Goal: Transaction & Acquisition: Download file/media

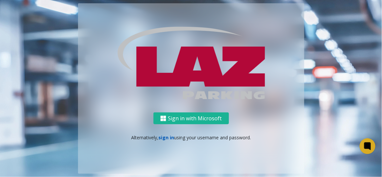
click at [163, 134] on link "sign in" at bounding box center [166, 137] width 16 height 6
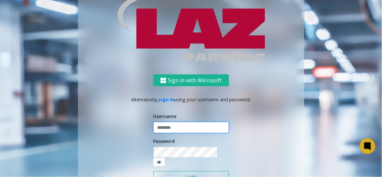
type input "*******"
click at [175, 130] on input "*******" at bounding box center [190, 127] width 75 height 11
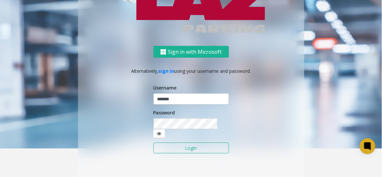
scroll to position [30, 0]
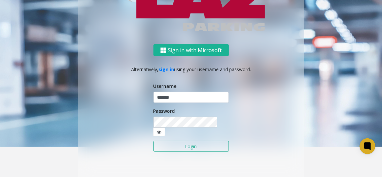
click at [196, 141] on button "Login" at bounding box center [190, 146] width 75 height 11
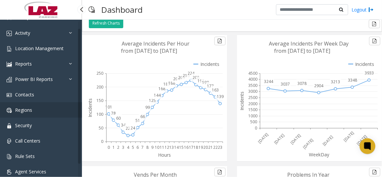
scroll to position [27, 0]
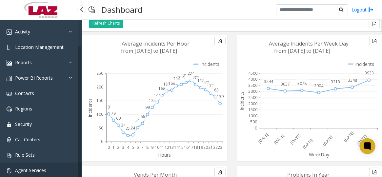
click at [31, 165] on link "Agent Services" at bounding box center [41, 170] width 82 height 15
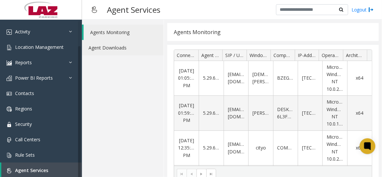
click at [115, 43] on link "Agent Downloads" at bounding box center [123, 47] width 82 height 15
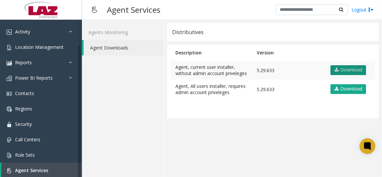
click at [347, 69] on link "Download" at bounding box center [349, 70] width 36 height 10
click at [189, 11] on div "Agent Services Logout" at bounding box center [232, 10] width 300 height 20
drag, startPoint x: 362, startPoint y: 0, endPoint x: 153, endPoint y: 98, distance: 230.2
click at [154, 99] on div "Agents Monitoring Agent Downloads" at bounding box center [123, 98] width 82 height 157
click at [356, 9] on link "Logout" at bounding box center [363, 9] width 22 height 7
